Goal: Information Seeking & Learning: Learn about a topic

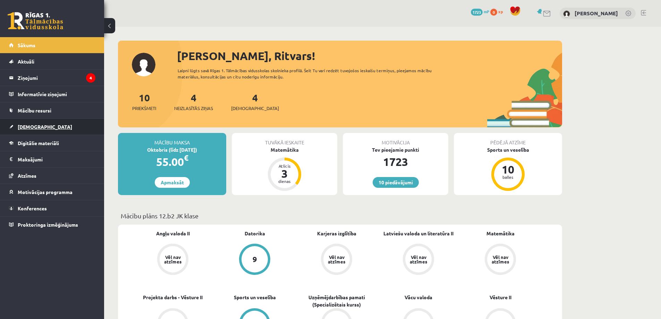
click at [54, 121] on link "[DEMOGRAPHIC_DATA]" at bounding box center [52, 127] width 86 height 16
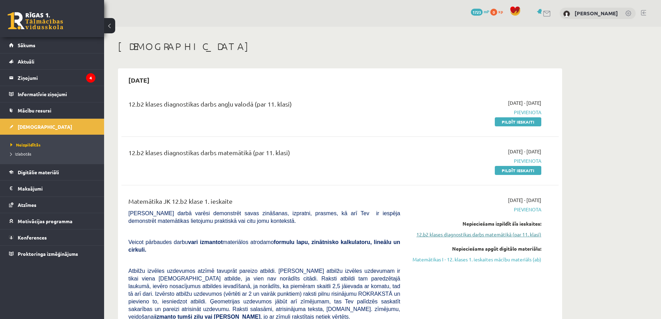
click at [431, 237] on link "12.b2 klases diagnostikas darbs matemātikā (par 11. klasi)" at bounding box center [476, 234] width 131 height 7
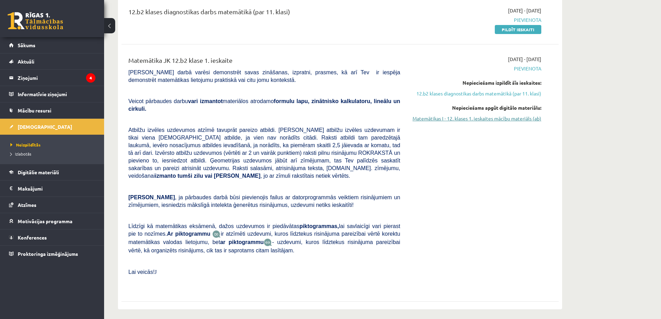
click at [455, 119] on link "Matemātikas I - 12. klases 1. ieskaites mācību materiāls (ab)" at bounding box center [476, 118] width 131 height 7
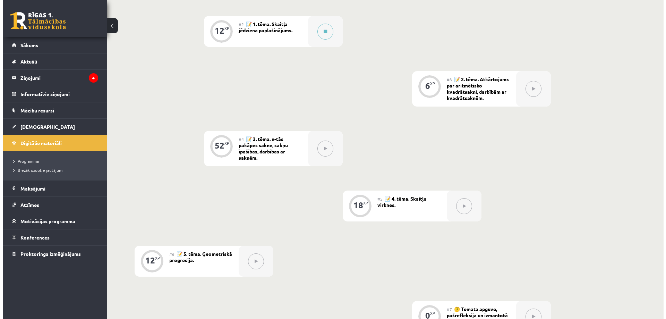
scroll to position [194, 0]
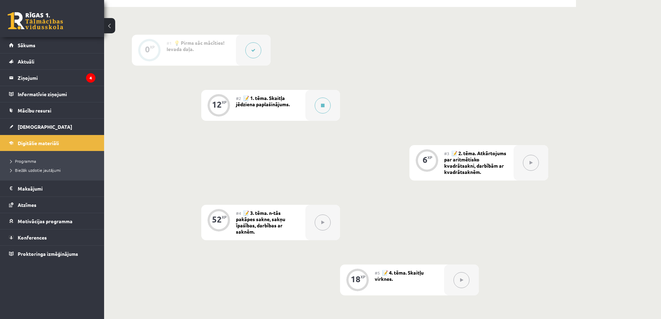
click at [287, 101] on span "📝 1. tēma. Skaitļa jēdziena paplašinājums." at bounding box center [263, 101] width 54 height 12
click at [320, 101] on button at bounding box center [323, 106] width 16 height 16
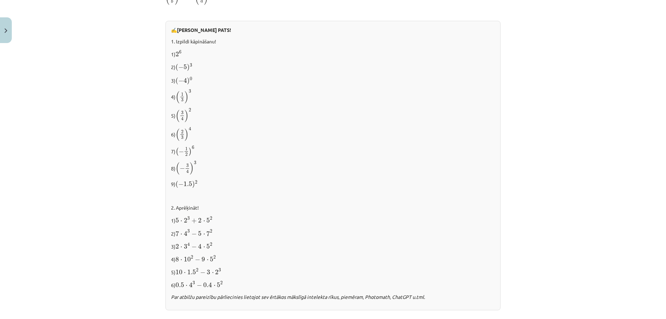
scroll to position [667, 0]
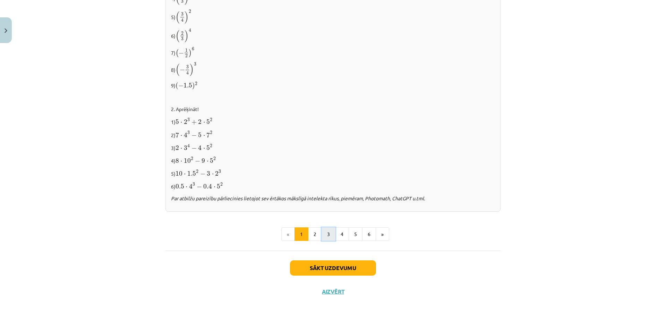
click at [322, 235] on button "3" at bounding box center [329, 234] width 14 height 14
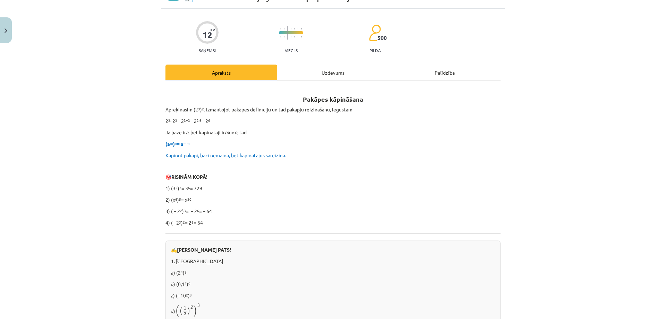
scroll to position [0, 0]
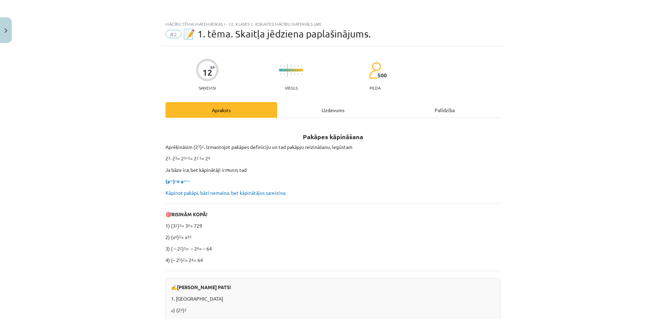
click at [312, 105] on div "Uzdevums" at bounding box center [333, 110] width 112 height 16
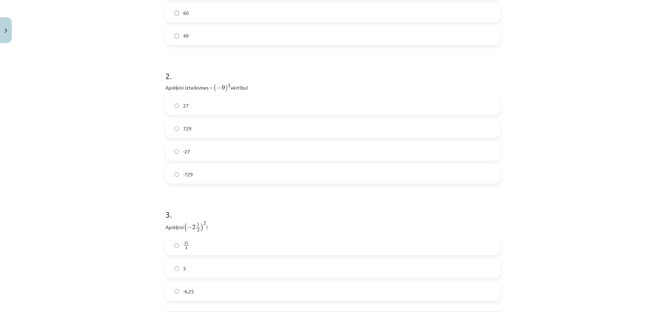
scroll to position [295, 0]
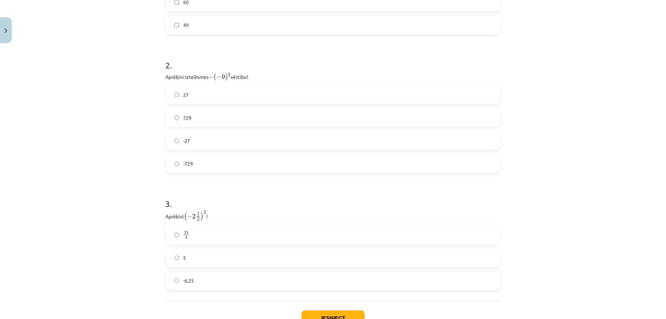
click at [206, 93] on label "27" at bounding box center [333, 94] width 334 height 17
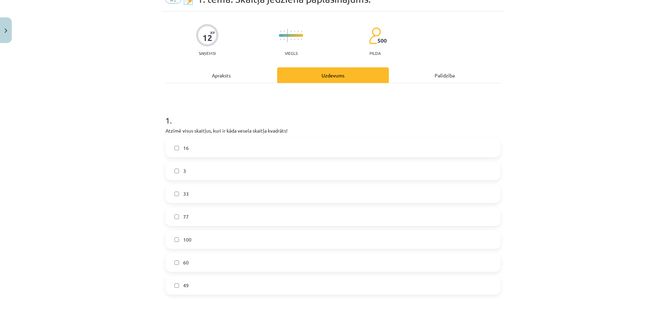
scroll to position [69, 0]
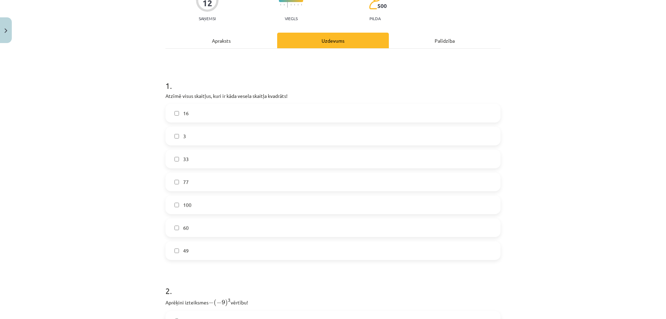
click at [178, 254] on label "49" at bounding box center [333, 250] width 334 height 17
click at [169, 206] on label "100" at bounding box center [333, 204] width 334 height 17
click at [174, 116] on label "16" at bounding box center [333, 112] width 334 height 17
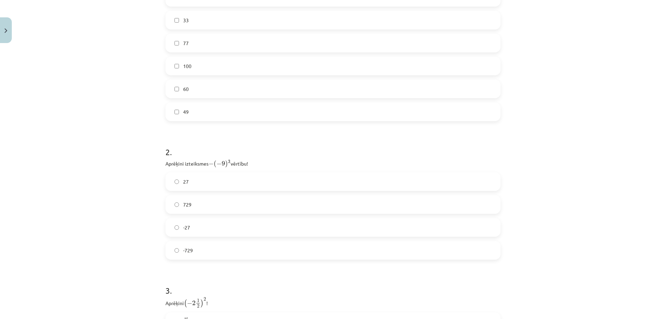
scroll to position [243, 0]
click at [172, 172] on label "729" at bounding box center [333, 169] width 334 height 17
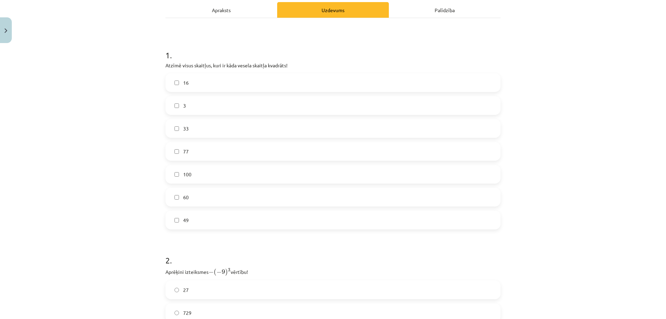
scroll to position [312, 0]
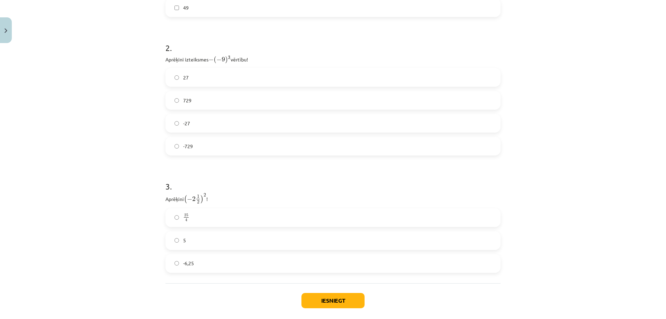
click at [178, 218] on label "25 4 25 4" at bounding box center [333, 217] width 334 height 17
click at [318, 301] on button "Iesniegt" at bounding box center [333, 300] width 63 height 15
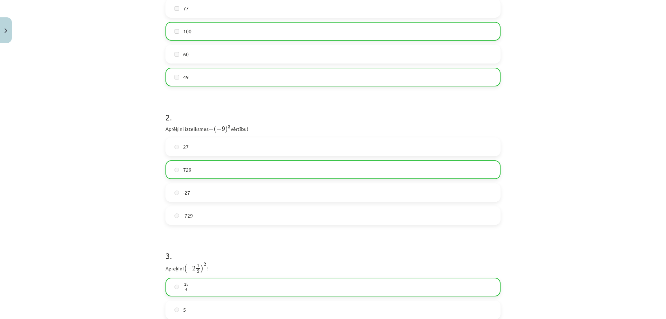
scroll to position [347, 0]
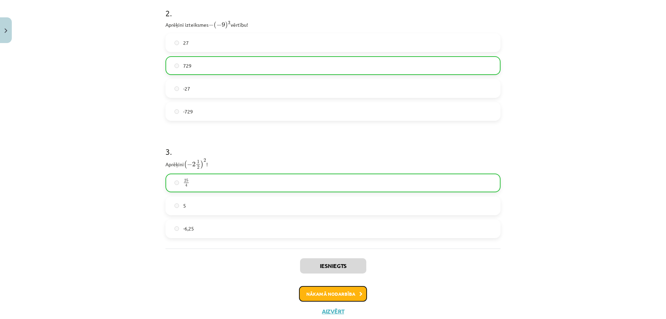
click at [329, 298] on button "Nākamā nodarbība" at bounding box center [333, 294] width 68 height 16
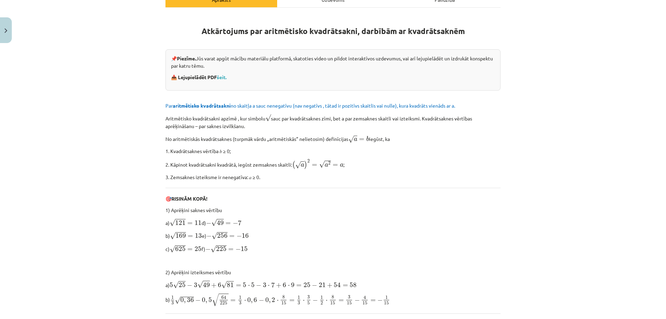
scroll to position [87, 0]
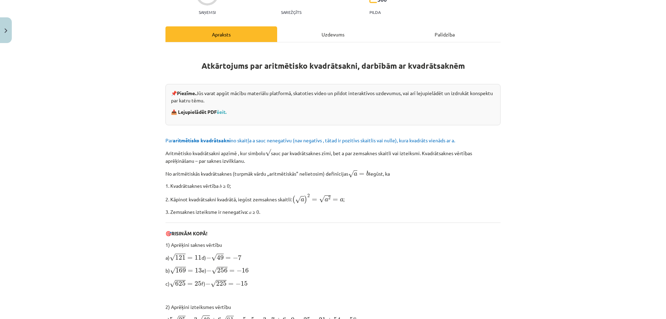
click at [311, 38] on div "Uzdevums" at bounding box center [333, 34] width 112 height 16
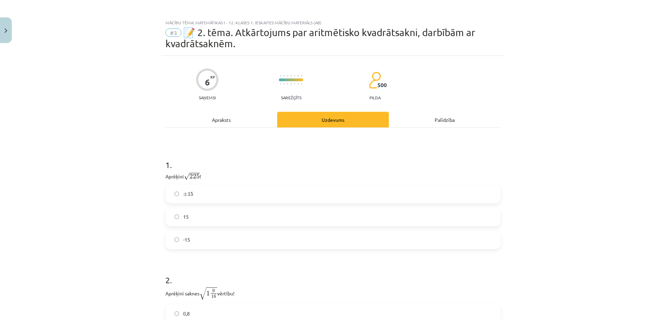
scroll to position [0, 0]
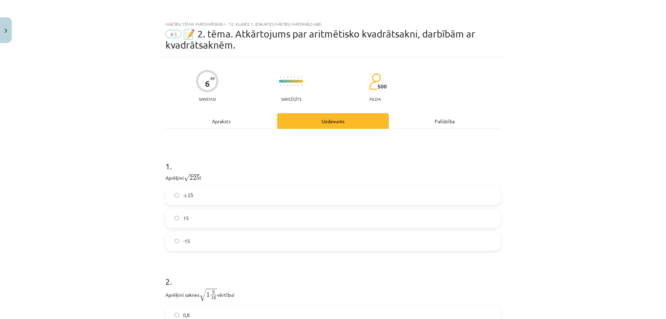
click at [213, 118] on div "Apraksts" at bounding box center [222, 121] width 112 height 16
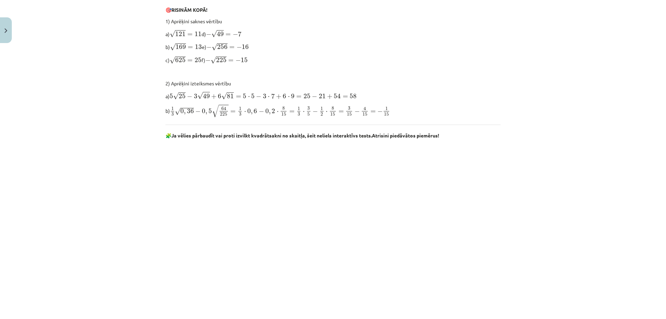
scroll to position [247, 0]
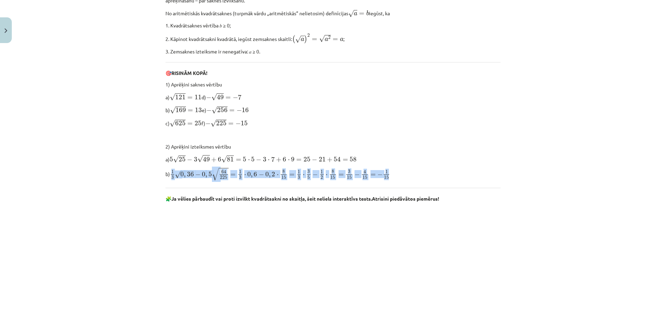
drag, startPoint x: 391, startPoint y: 175, endPoint x: 377, endPoint y: 164, distance: 18.0
click at [377, 164] on div "Atkārtojums par aritmētisko kvadrātsakni, darbībām ar kvadrātsaknēm 📌 Piezīme. …" at bounding box center [333, 310] width 335 height 844
click at [382, 161] on p "a) 5 √ 25 − 3 √ 49 + 6 √ 81 = 5 ⋅ 5 − 3 ⋅ 7 + 6 ⋅ 9 = 25 − 21 + 54 = 58 5 25 − …" at bounding box center [333, 158] width 335 height 9
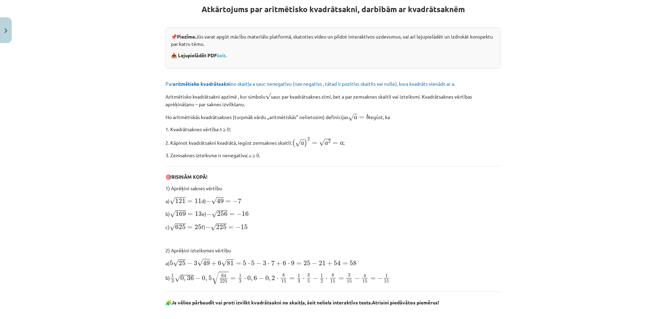
scroll to position [74, 0]
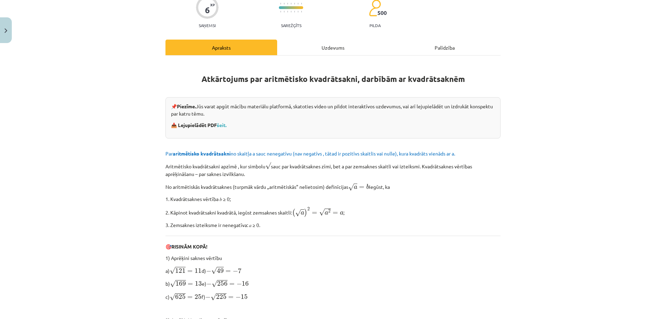
click at [316, 50] on div "Uzdevums" at bounding box center [333, 48] width 112 height 16
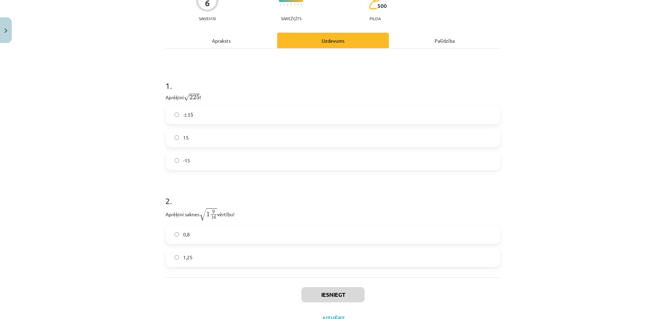
scroll to position [87, 0]
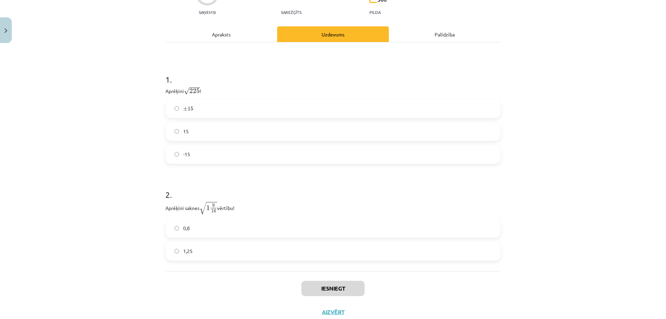
click at [215, 138] on label "15" at bounding box center [333, 131] width 334 height 17
click at [220, 36] on div "Apraksts" at bounding box center [222, 34] width 112 height 16
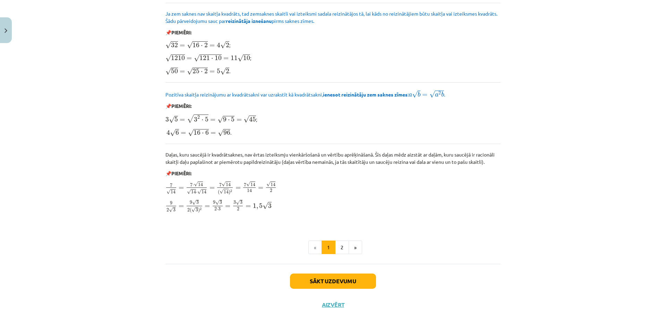
scroll to position [768, 0]
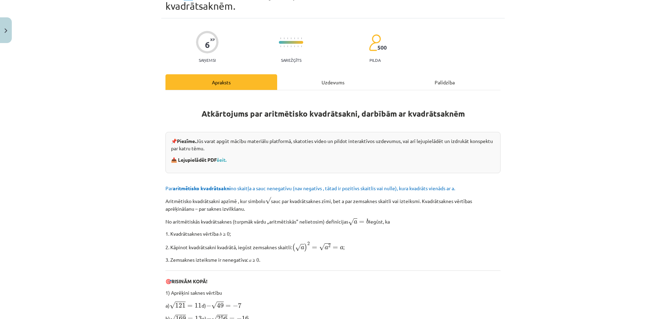
click at [302, 86] on div "Uzdevums" at bounding box center [333, 82] width 112 height 16
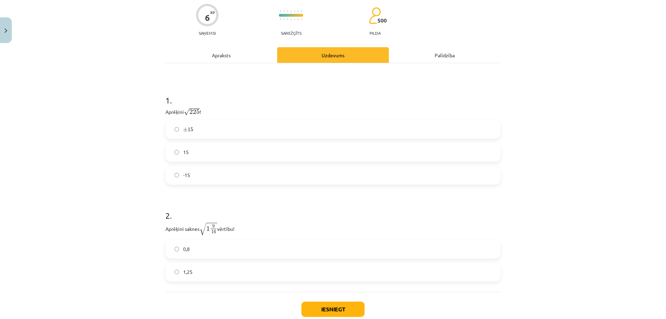
scroll to position [87, 0]
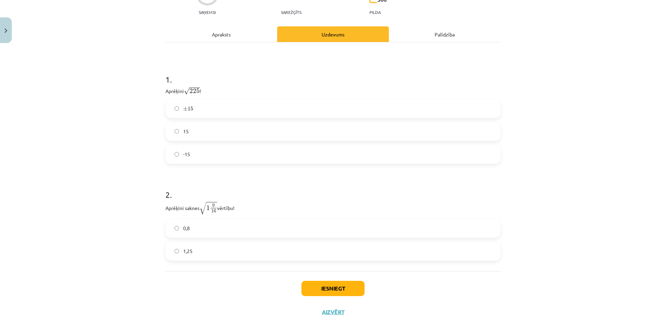
click at [217, 39] on div "Apraksts" at bounding box center [222, 34] width 112 height 16
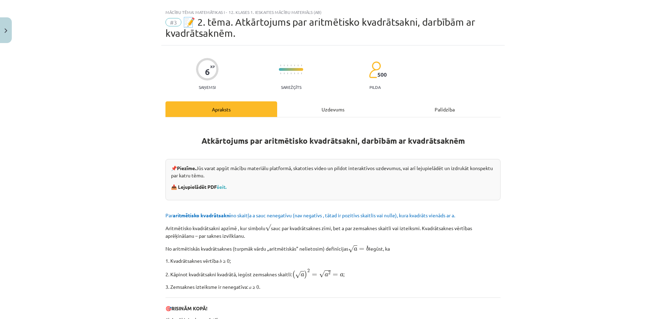
scroll to position [0, 0]
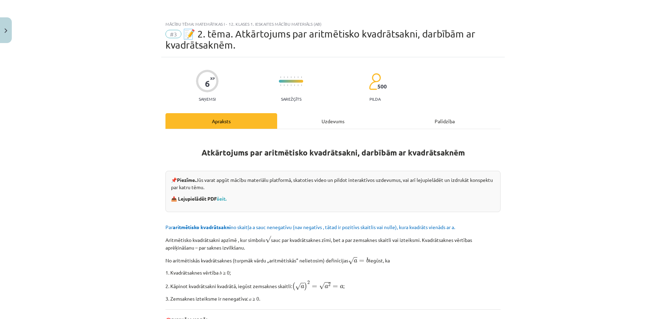
click at [328, 127] on div "Uzdevums" at bounding box center [333, 121] width 112 height 16
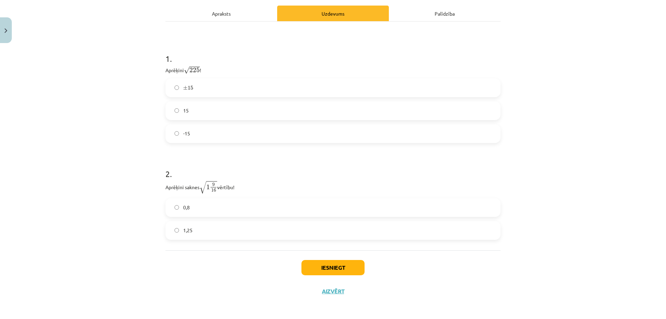
scroll to position [109, 0]
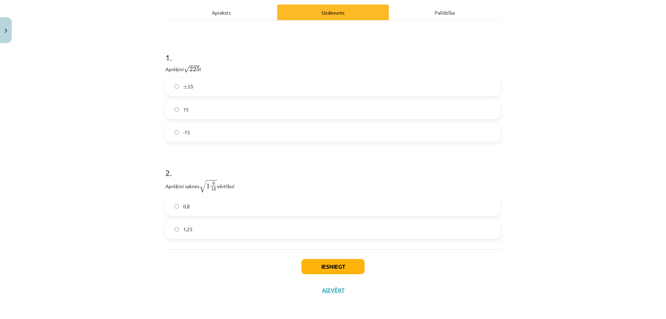
click at [341, 185] on p "Aprēķini saknes √ 1 9 16 1 9 16 vērtību!" at bounding box center [333, 186] width 335 height 14
click at [183, 223] on label "1,25" at bounding box center [333, 229] width 334 height 17
click at [344, 269] on button "Iesniegt" at bounding box center [333, 266] width 63 height 15
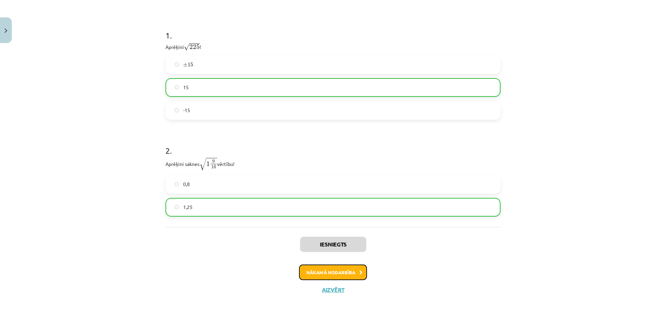
click at [344, 269] on button "Nākamā nodarbība" at bounding box center [333, 272] width 68 height 16
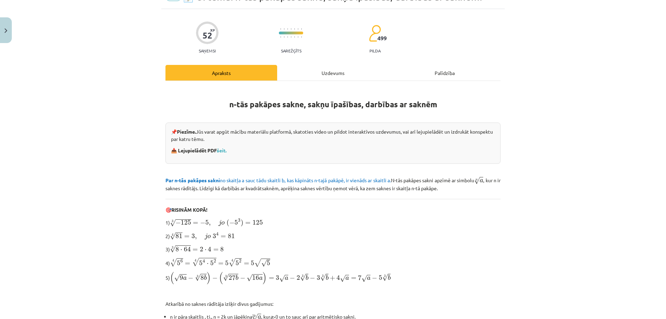
scroll to position [0, 0]
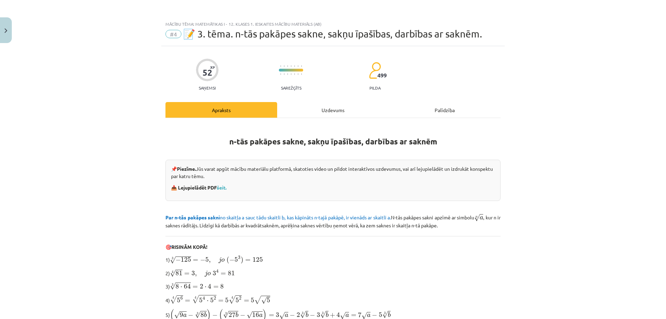
click at [315, 107] on div "Uzdevums" at bounding box center [333, 110] width 112 height 16
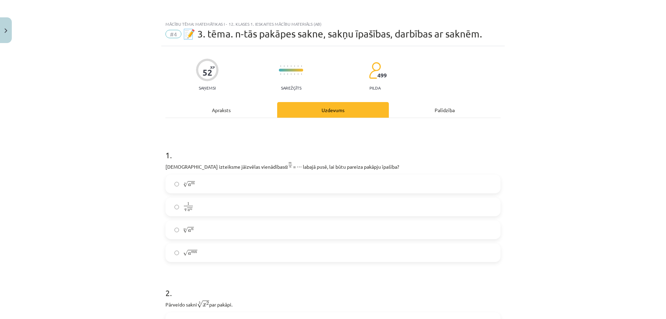
click at [218, 111] on div "Apraksts" at bounding box center [222, 110] width 112 height 16
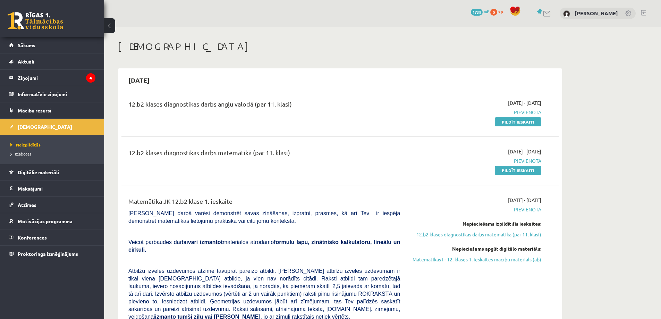
scroll to position [141, 0]
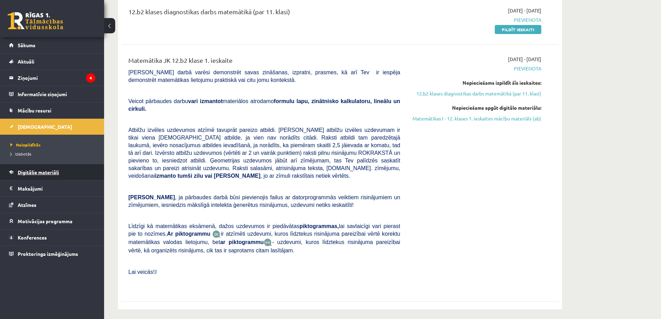
click at [45, 171] on span "Digitālie materiāli" at bounding box center [38, 172] width 41 height 6
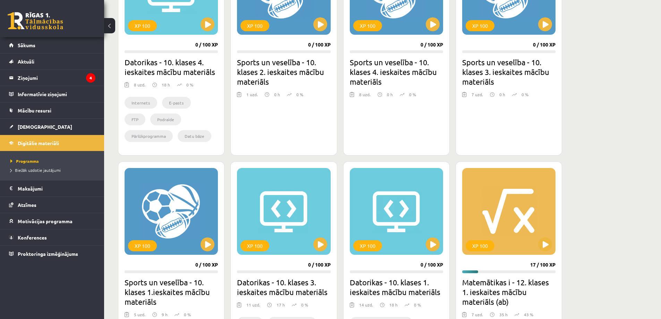
scroll to position [384, 0]
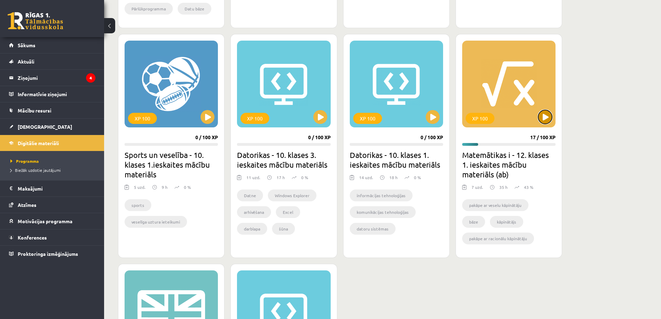
click at [542, 117] on button at bounding box center [545, 117] width 14 height 14
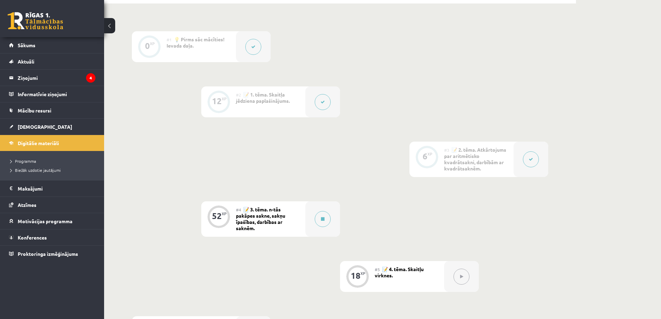
scroll to position [312, 0]
